Goal: Task Accomplishment & Management: Use online tool/utility

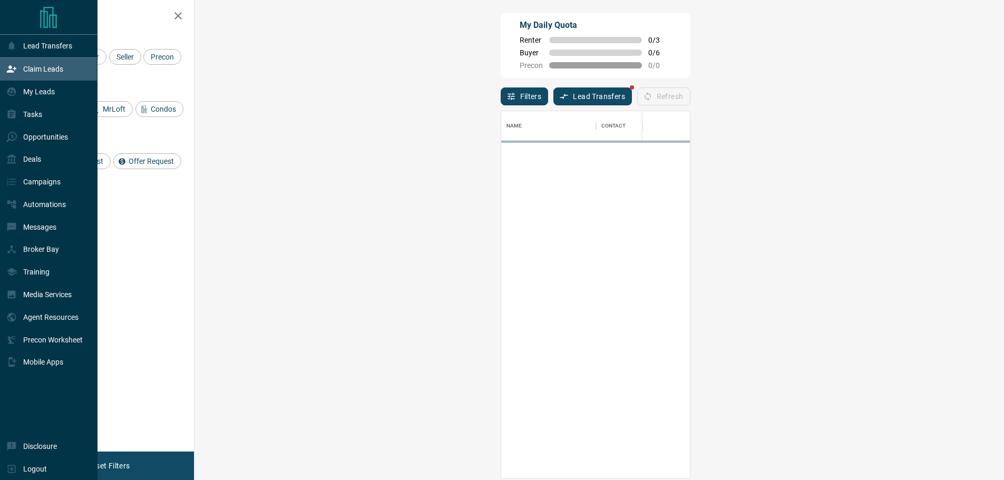
scroll to position [359, 779]
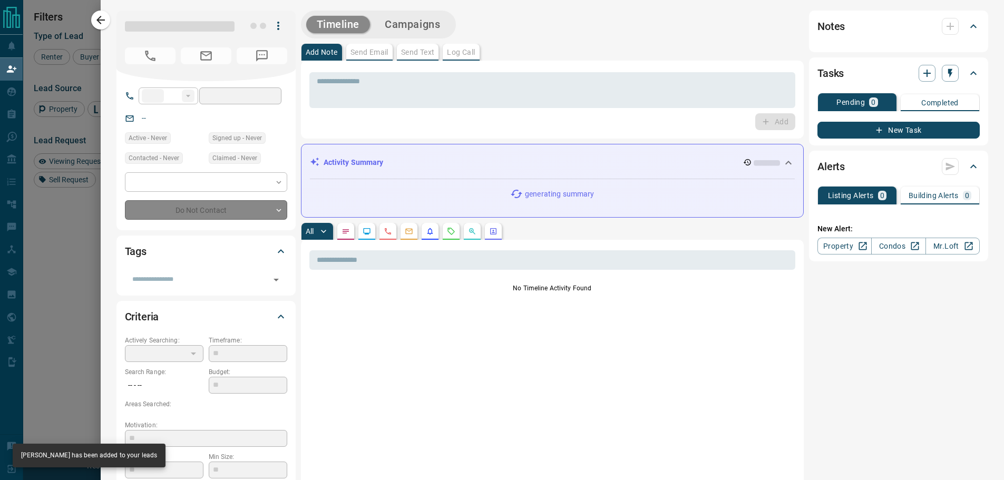
type input "**"
type input "**********"
type input "**"
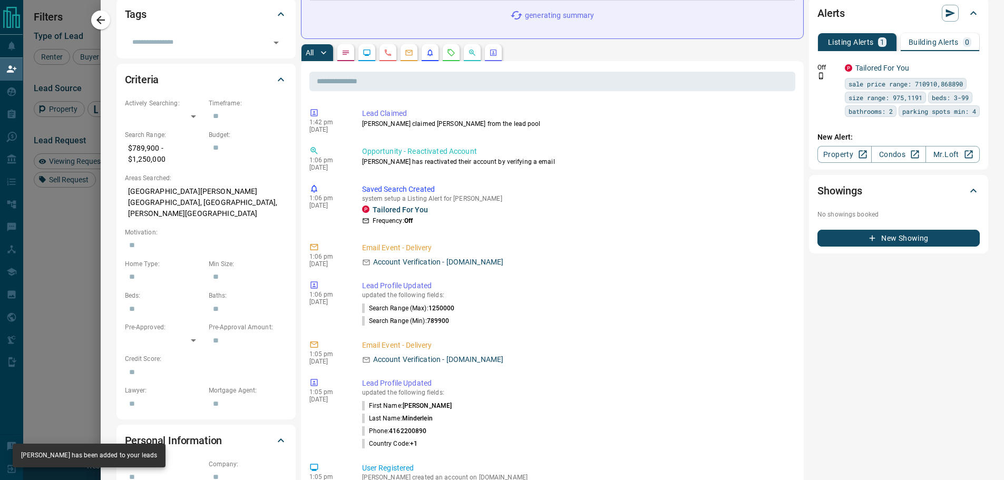
scroll to position [0, 0]
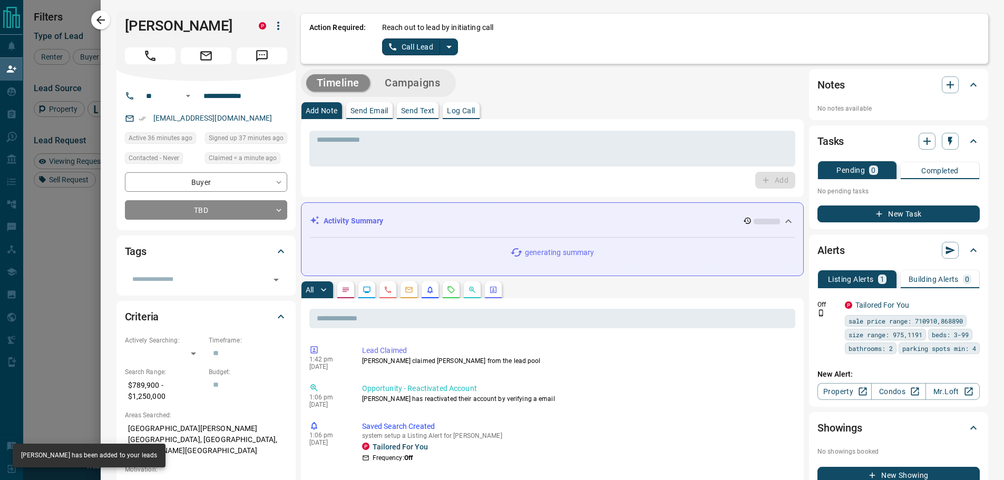
click at [445, 53] on icon "split button" at bounding box center [449, 47] width 13 height 13
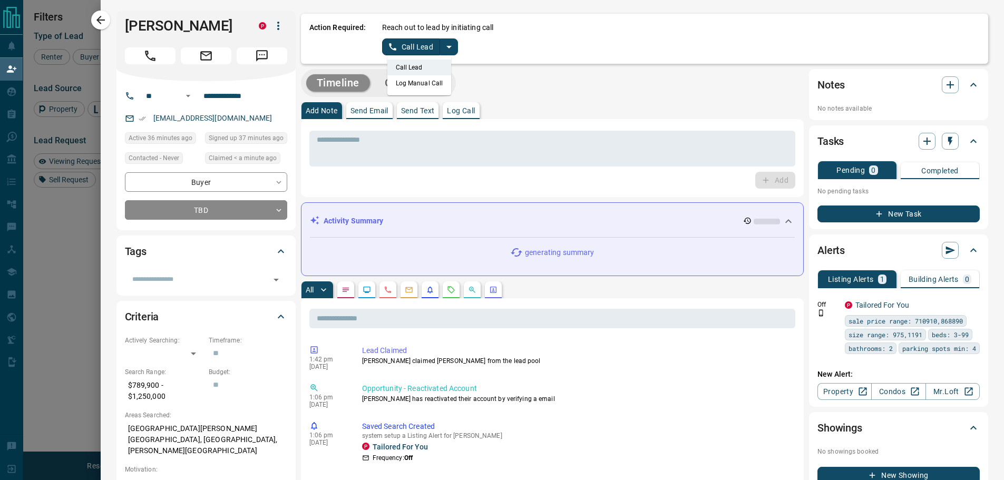
click at [410, 82] on li "Log Manual Call" at bounding box center [419, 83] width 64 height 16
click at [392, 51] on button "Log Manual Call" at bounding box center [417, 46] width 70 height 17
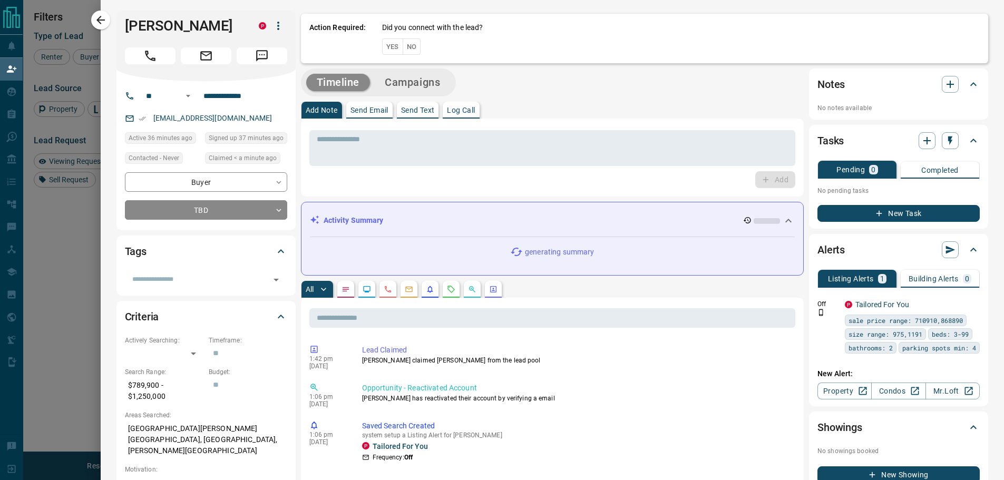
click at [383, 51] on button "Yes" at bounding box center [392, 46] width 21 height 16
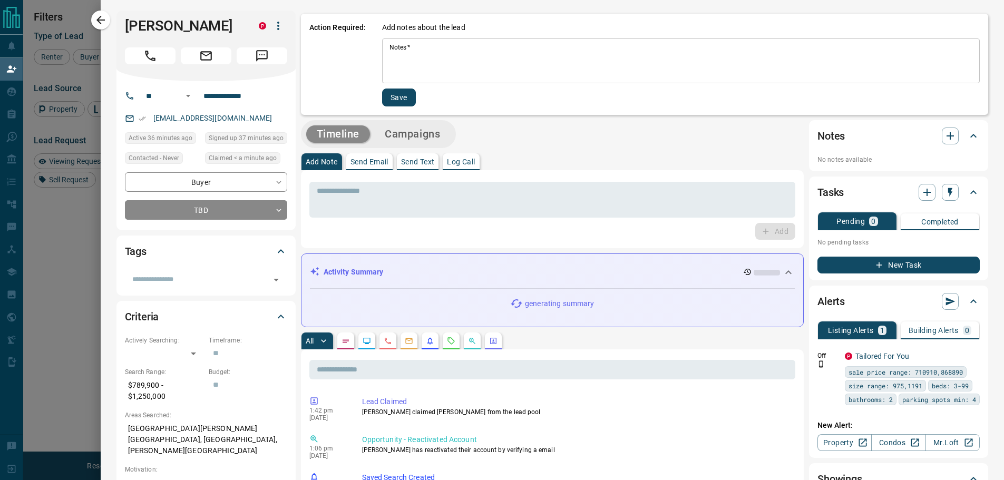
click at [406, 48] on textarea "Notes   *" at bounding box center [680, 61] width 583 height 36
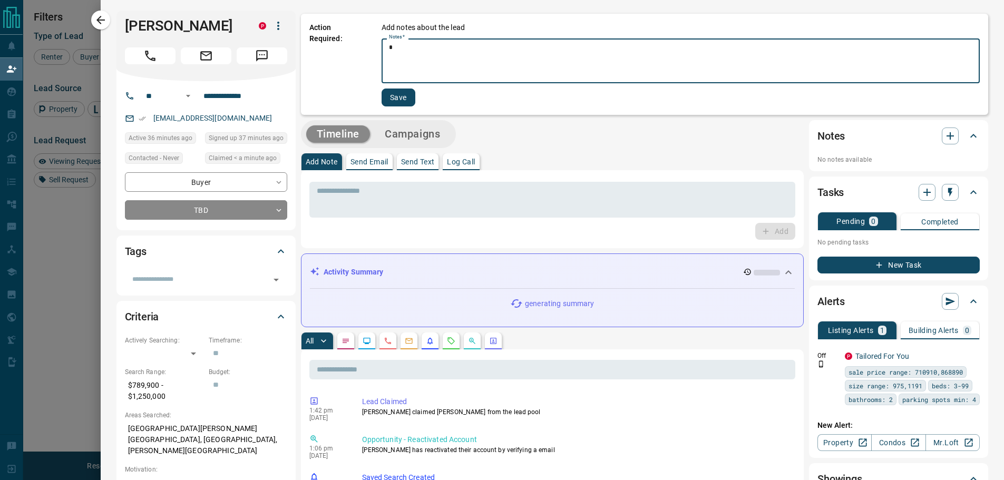
type textarea "*"
click at [397, 96] on button "Save" at bounding box center [398, 98] width 34 height 18
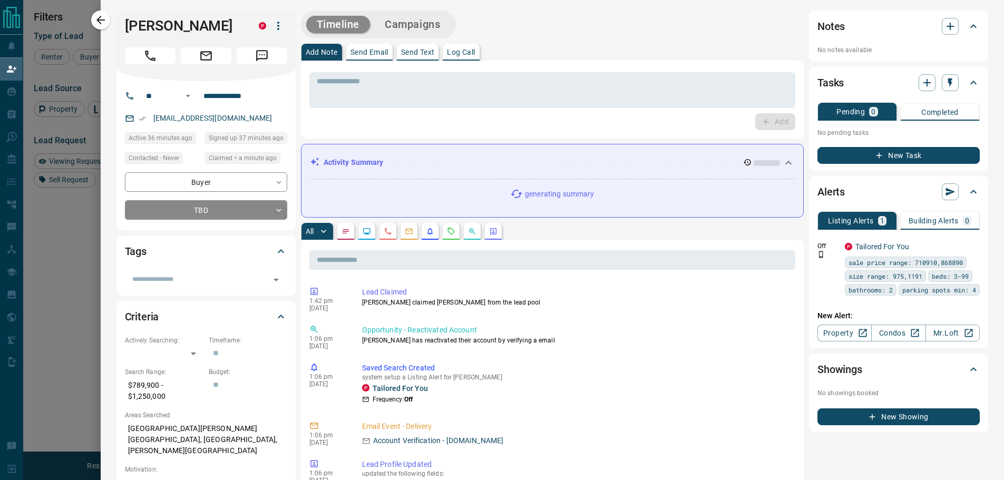
click at [95, 21] on icon "button" at bounding box center [100, 20] width 13 height 13
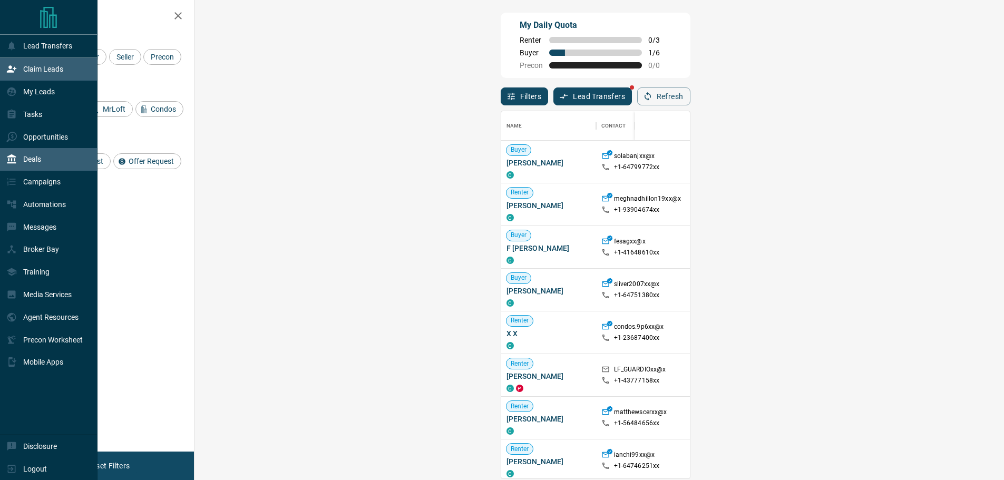
click at [27, 167] on div "Deals" at bounding box center [23, 159] width 35 height 17
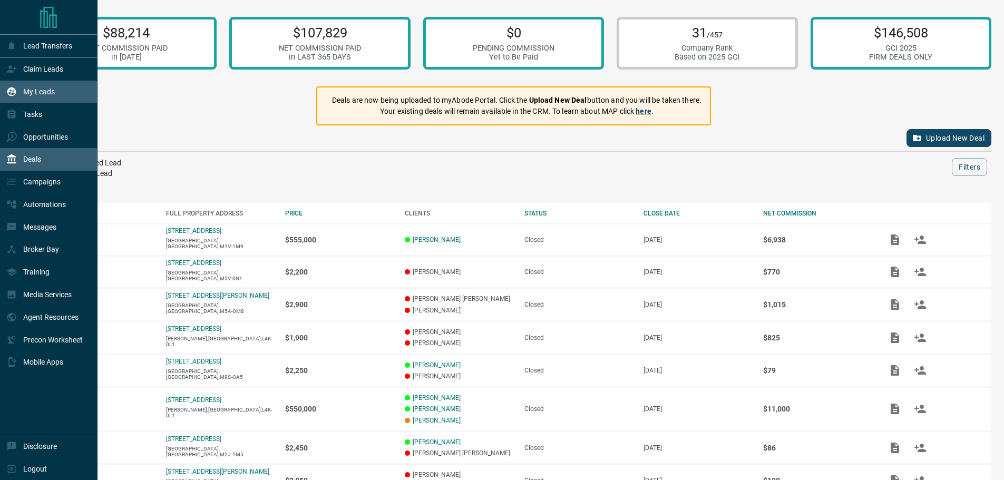
click at [56, 100] on div "My Leads" at bounding box center [48, 92] width 97 height 23
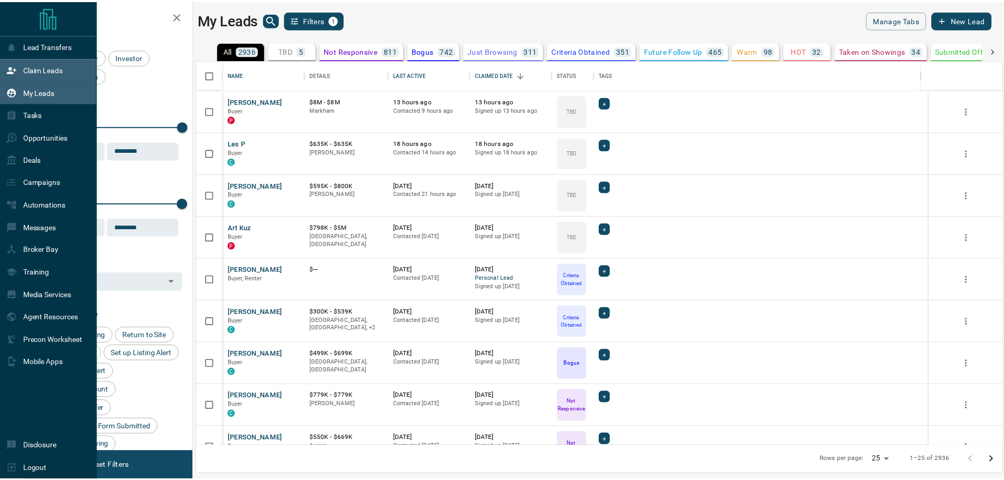
scroll to position [378, 805]
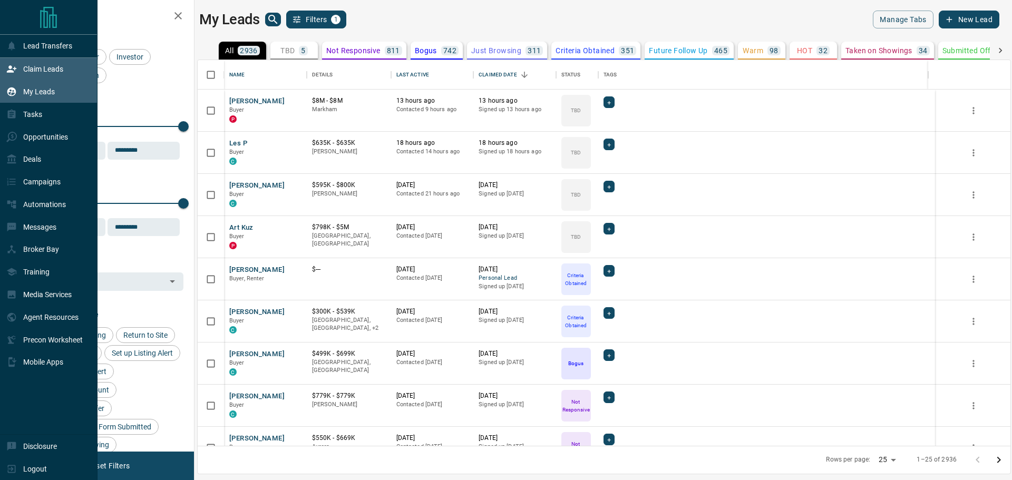
click at [77, 66] on div "Claim Leads" at bounding box center [48, 69] width 97 height 23
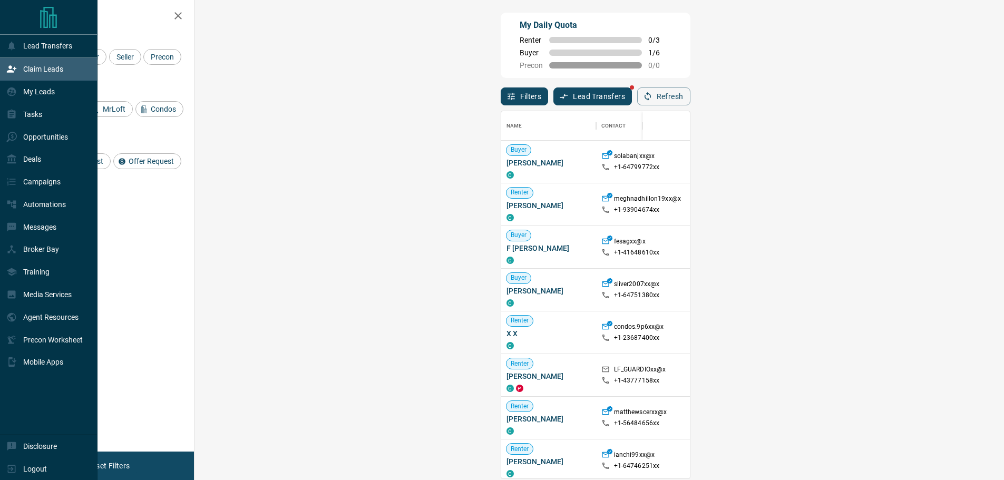
scroll to position [359, 779]
click at [21, 123] on div "Tasks" at bounding box center [24, 113] width 36 height 17
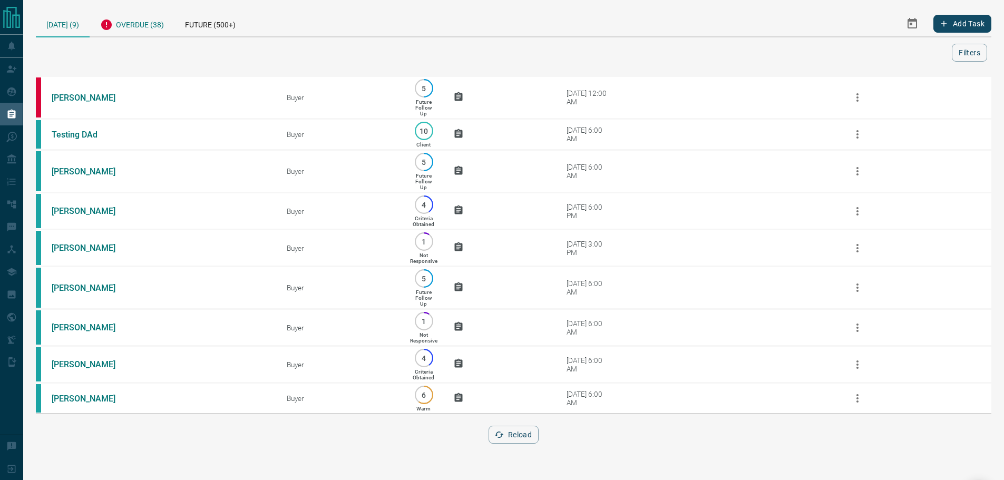
click at [147, 19] on div "Overdue (38)" at bounding box center [132, 24] width 85 height 26
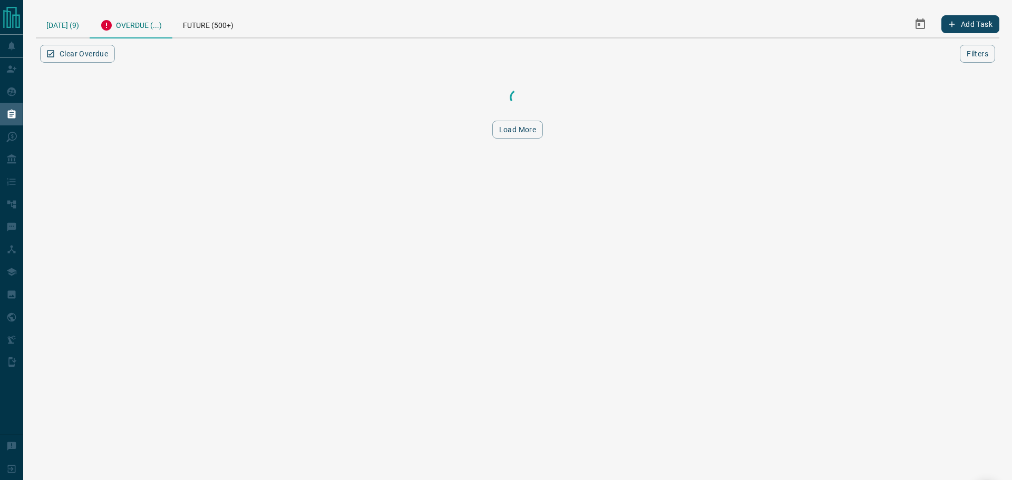
click at [83, 25] on div "[DATE] (9)" at bounding box center [63, 24] width 54 height 27
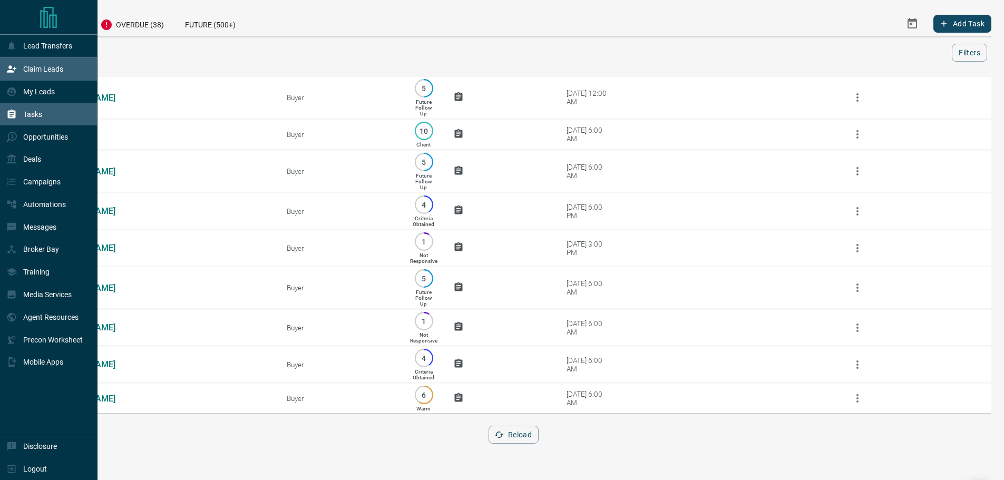
click at [11, 62] on div "Claim Leads" at bounding box center [34, 69] width 57 height 17
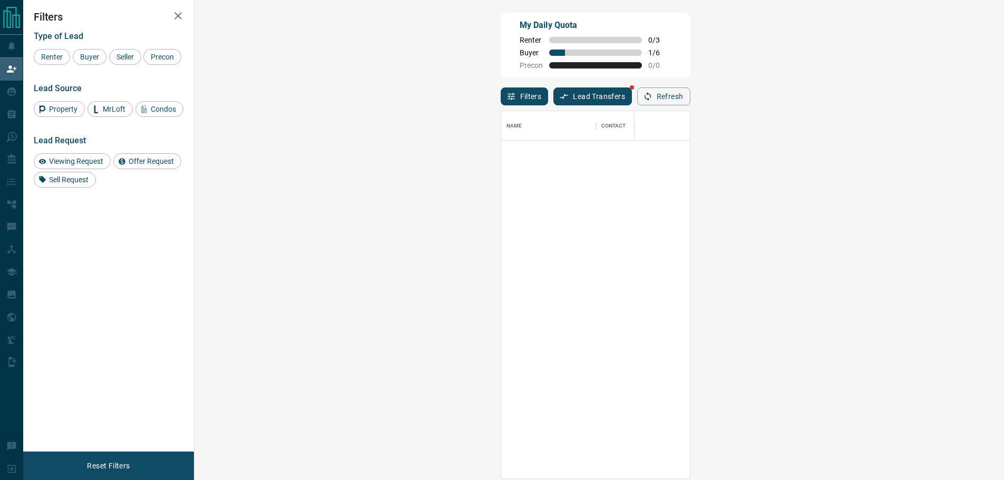
scroll to position [1490, 0]
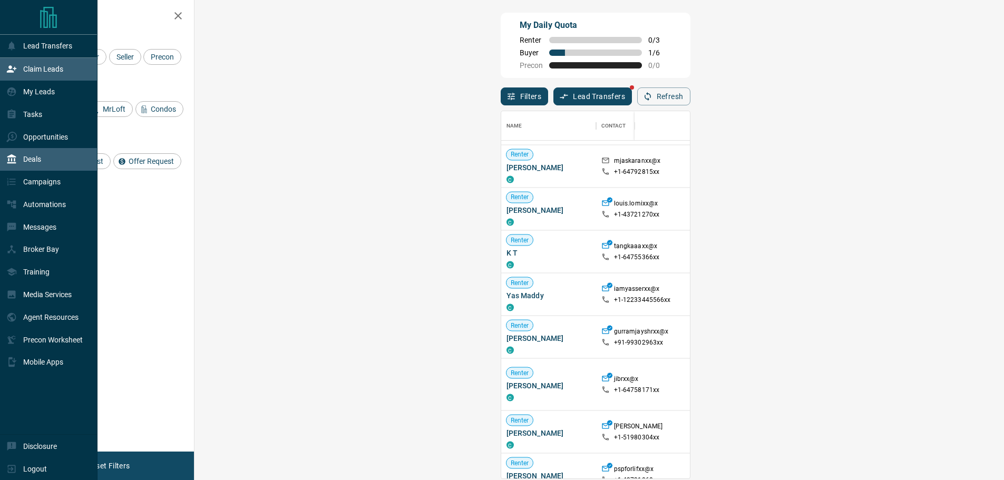
click at [12, 168] on div "Deals" at bounding box center [23, 159] width 35 height 17
